Goal: Check status: Check status

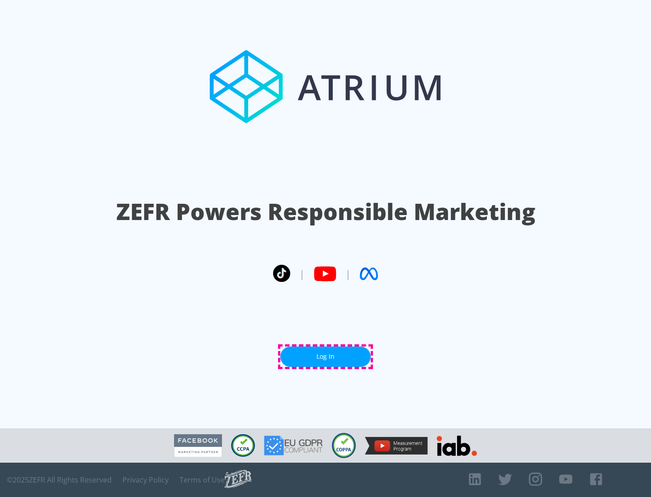
click at [325, 357] on link "Log In" at bounding box center [325, 357] width 90 height 20
